Goal: Navigation & Orientation: Go to known website

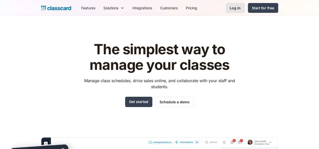
click at [240, 8] on div "Log in" at bounding box center [235, 7] width 11 height 5
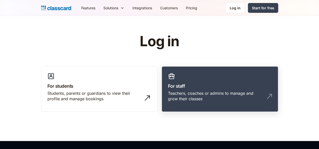
click at [187, 82] on link "For staff Teachers, coaches or admins to manage and grow their classes" at bounding box center [220, 90] width 116 height 46
